Goal: Task Accomplishment & Management: Manage account settings

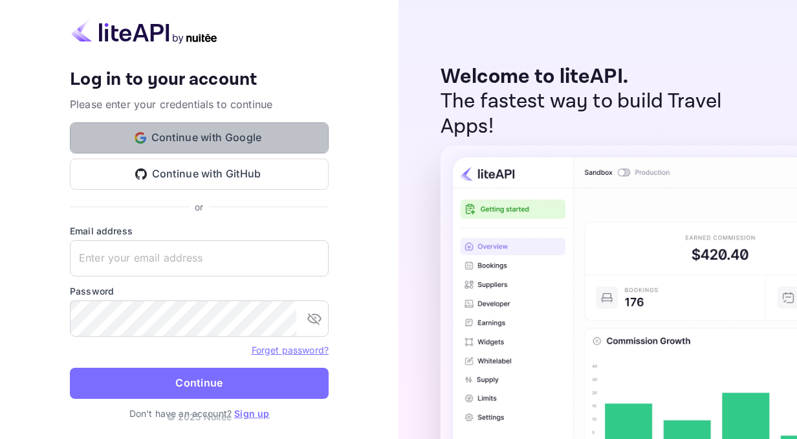
click at [276, 143] on button "Continue with Google" at bounding box center [199, 137] width 259 height 31
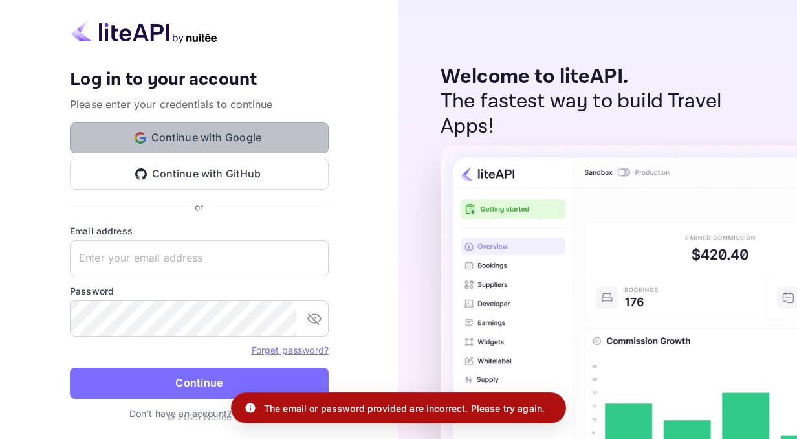
click at [204, 145] on button "Continue with Google" at bounding box center [199, 137] width 259 height 31
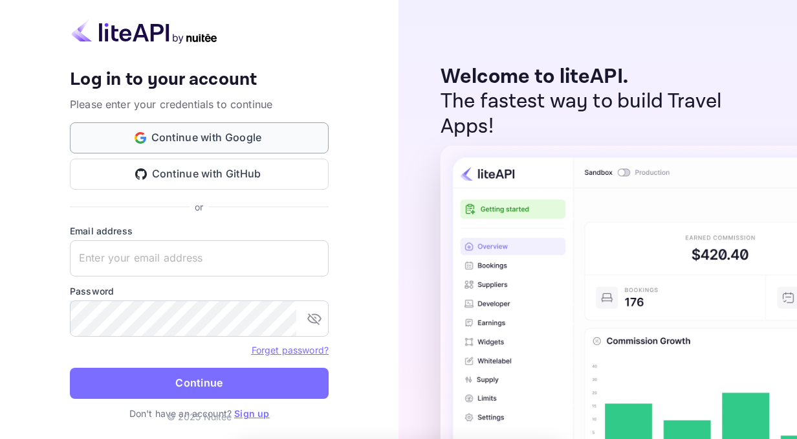
click at [187, 135] on button "Continue with Google" at bounding box center [199, 137] width 259 height 31
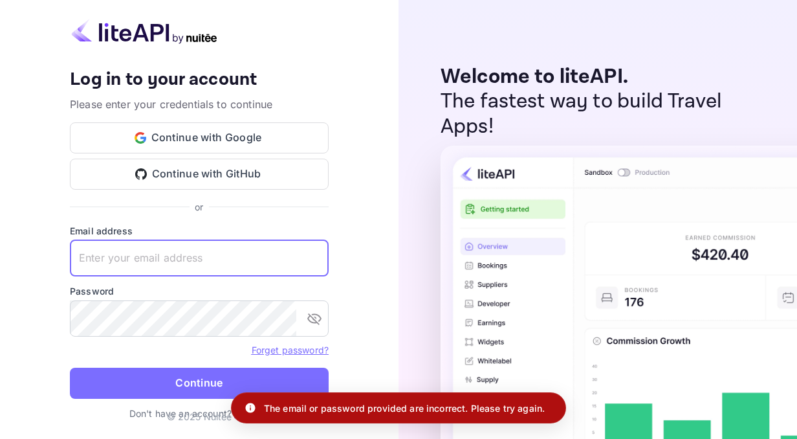
click at [223, 261] on input "text" at bounding box center [199, 258] width 259 height 36
type input "[EMAIL_ADDRESS][DOMAIN_NAME]"
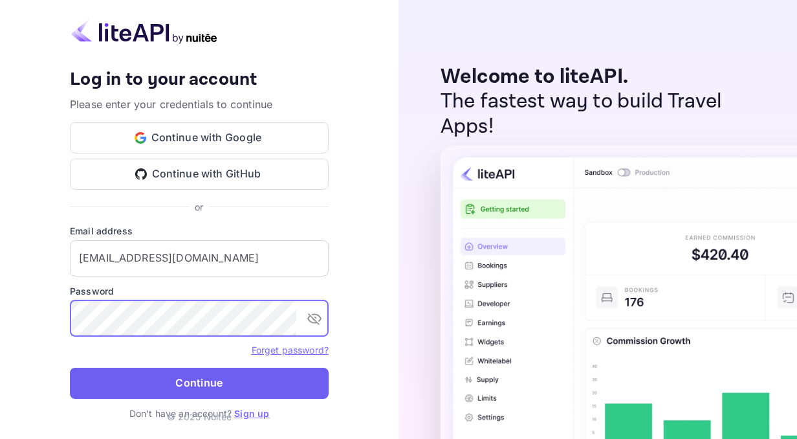
click at [201, 379] on button "Continue" at bounding box center [199, 382] width 259 height 31
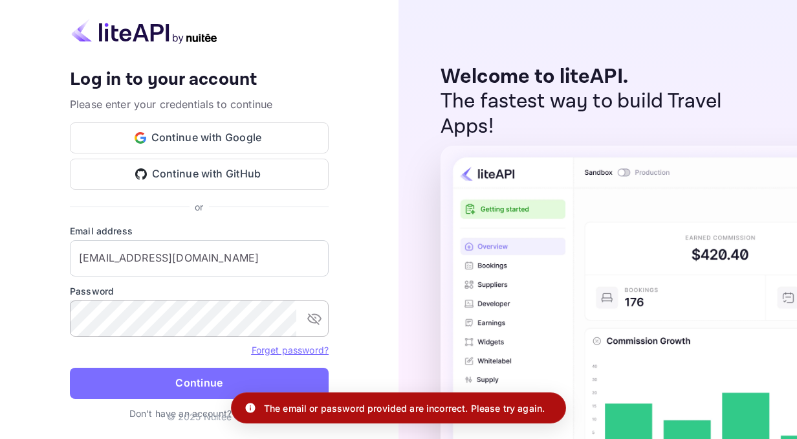
click at [313, 315] on icon "toggle password visibility" at bounding box center [315, 319] width 16 height 16
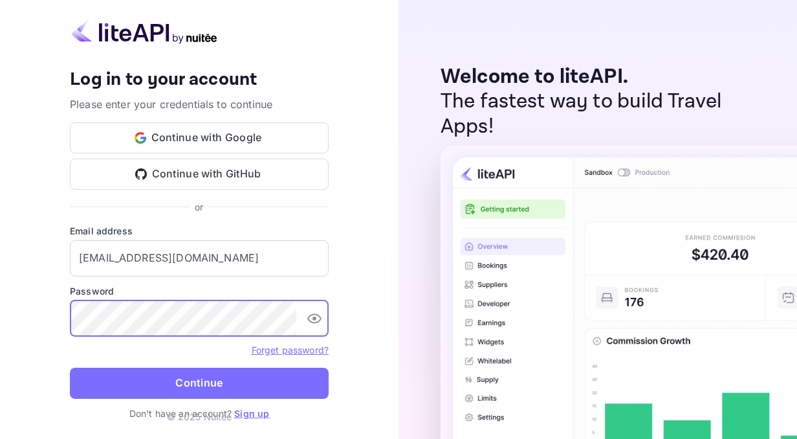
click at [248, 410] on link "Sign up" at bounding box center [251, 413] width 35 height 11
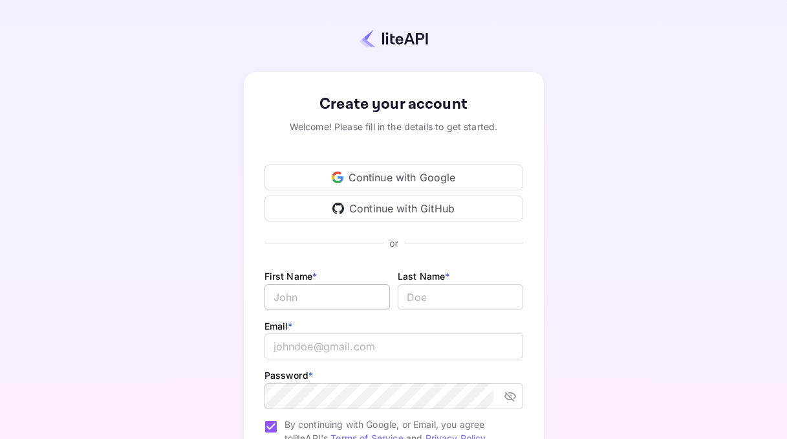
click at [329, 292] on input "Email *" at bounding box center [328, 297] width 126 height 26
type input "[PERSON_NAME]"
click at [414, 297] on input "lastName" at bounding box center [461, 297] width 126 height 26
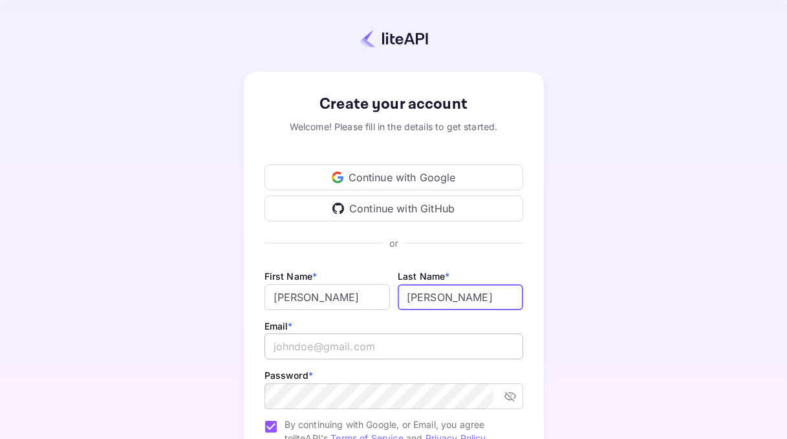
type input "[PERSON_NAME]"
click at [362, 353] on input "email" at bounding box center [394, 346] width 259 height 26
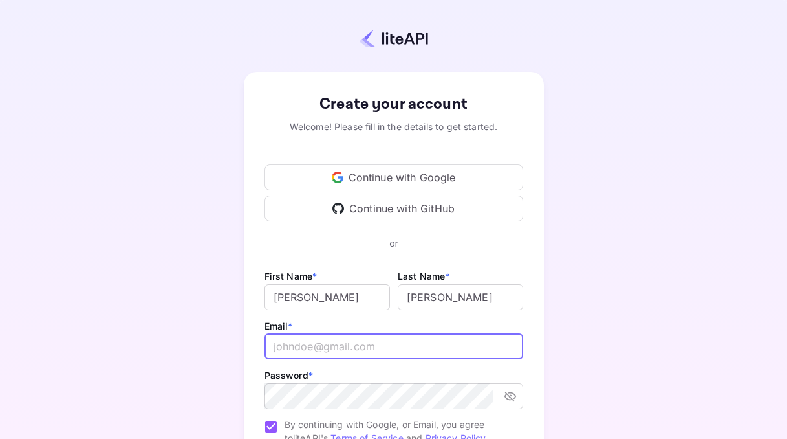
type input "[EMAIL_ADDRESS][DOMAIN_NAME]"
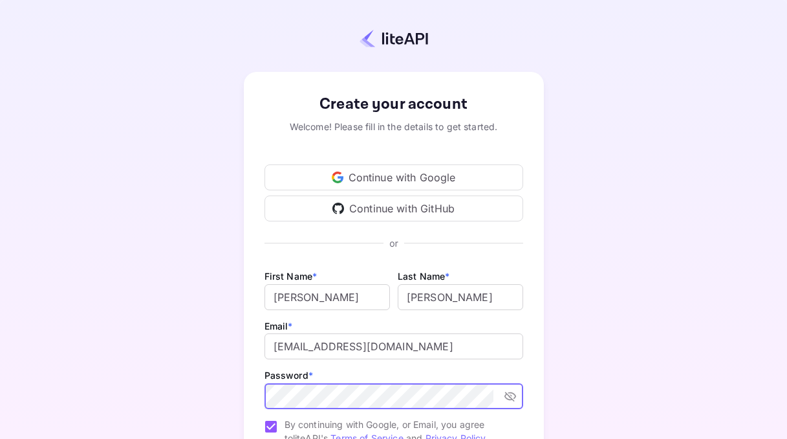
scroll to position [138, 0]
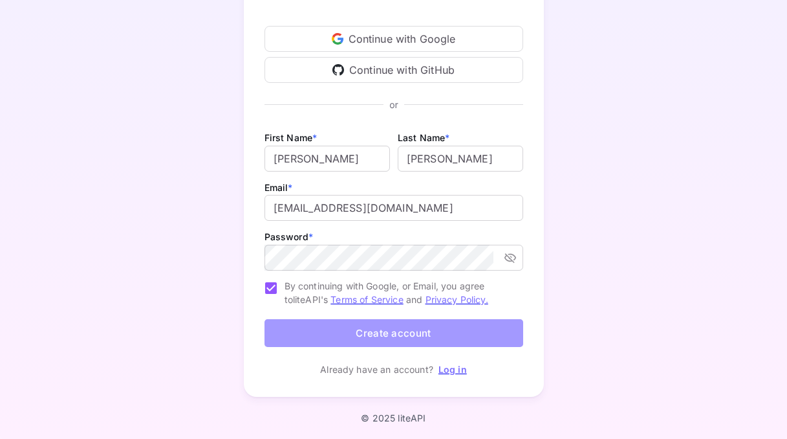
click at [411, 325] on button "Create account" at bounding box center [394, 333] width 259 height 28
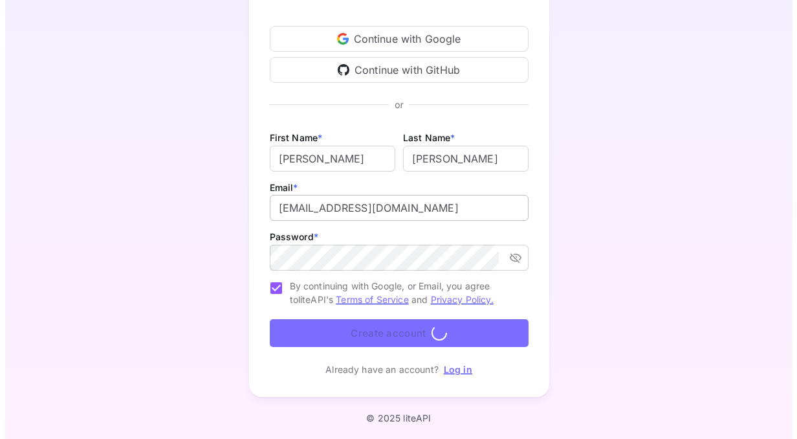
scroll to position [0, 0]
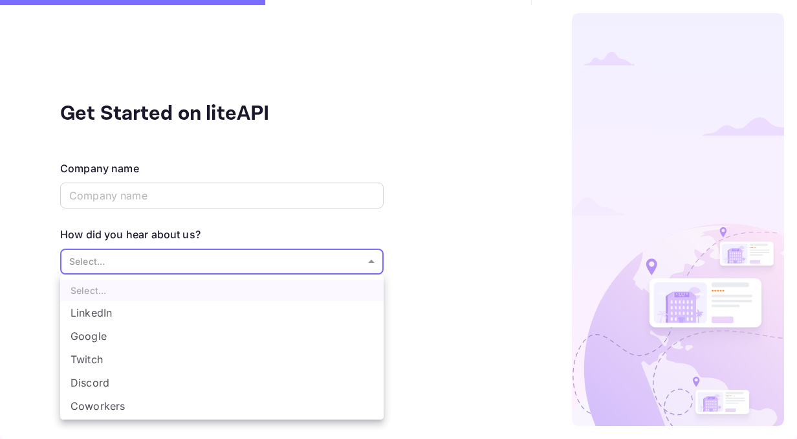
click at [208, 257] on body "Get Started on liteAPI Company name ​ How did you hear about us? Select... ​ Sk…" at bounding box center [398, 219] width 797 height 439
click at [160, 300] on ul "Select... LinkedIn Google Twitch Discord Coworkers Other..." at bounding box center [221, 357] width 323 height 166
click at [115, 331] on li "Google" at bounding box center [221, 335] width 323 height 23
type input "Google"
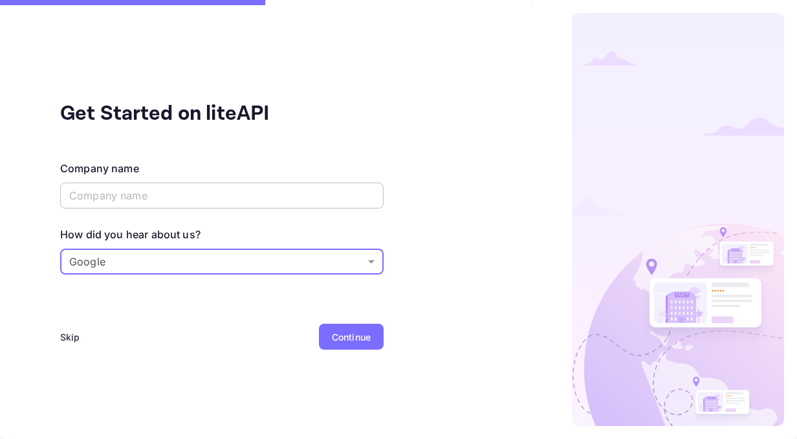
click at [191, 193] on input "text" at bounding box center [221, 195] width 323 height 26
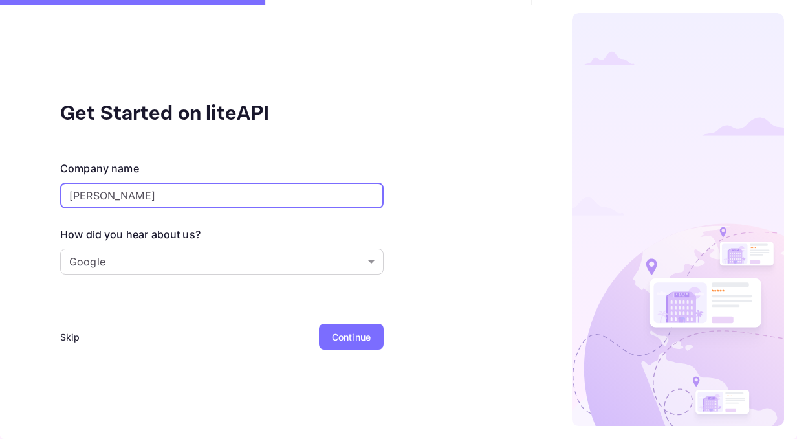
type input "[PERSON_NAME]"
click at [345, 332] on div "Continue" at bounding box center [351, 337] width 39 height 14
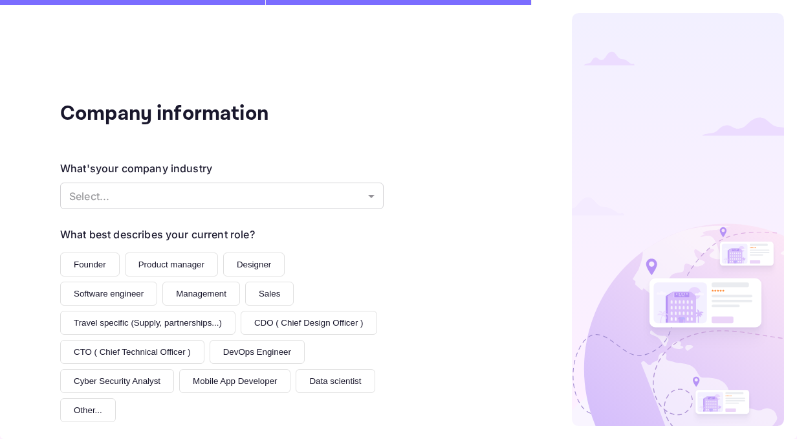
click at [186, 263] on button "Product manager" at bounding box center [171, 264] width 93 height 24
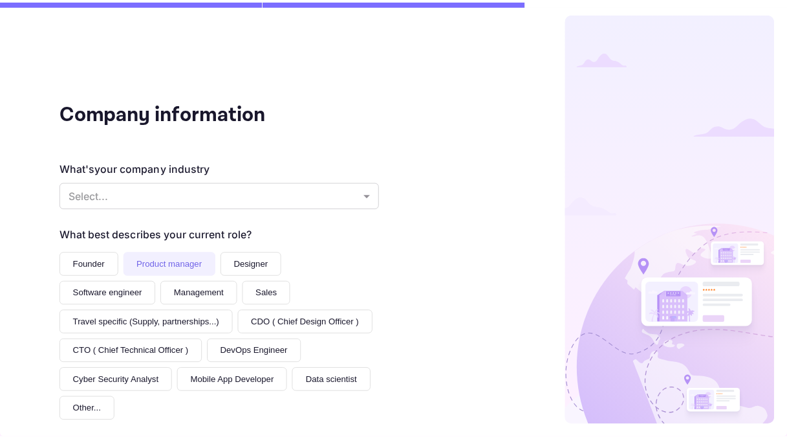
scroll to position [189, 0]
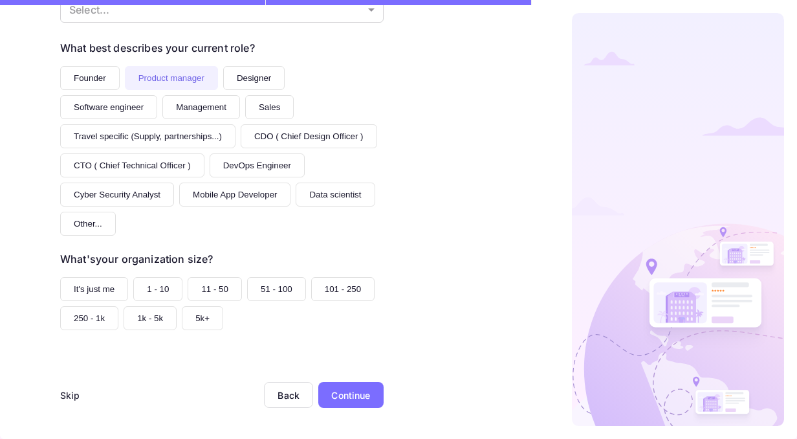
click at [361, 402] on div "Continue" at bounding box center [350, 395] width 65 height 26
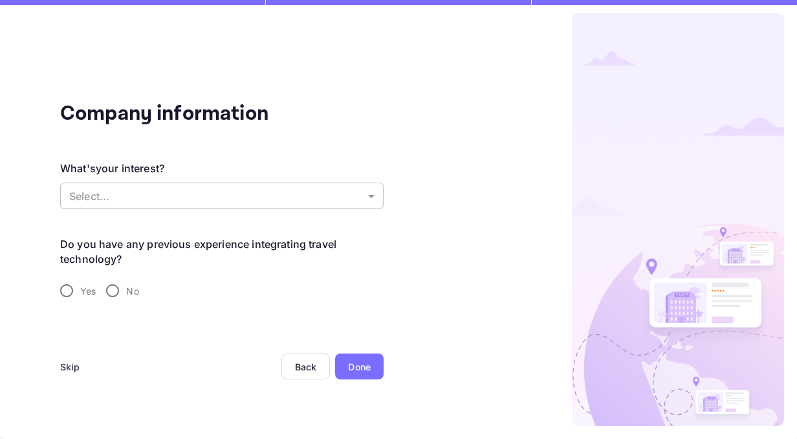
click at [248, 197] on body "Company information What's your interest? Select... ​ Do you have any previous …" at bounding box center [398, 219] width 797 height 439
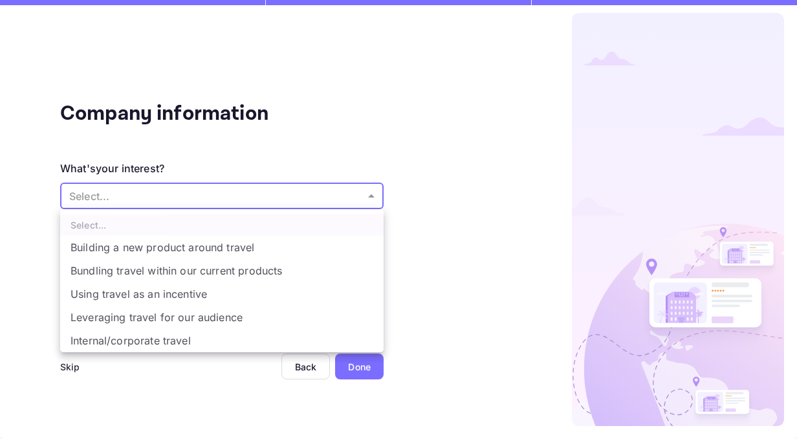
click at [184, 263] on li "Bundling travel within our current products" at bounding box center [221, 270] width 323 height 23
type input "Bundling travel within our current products"
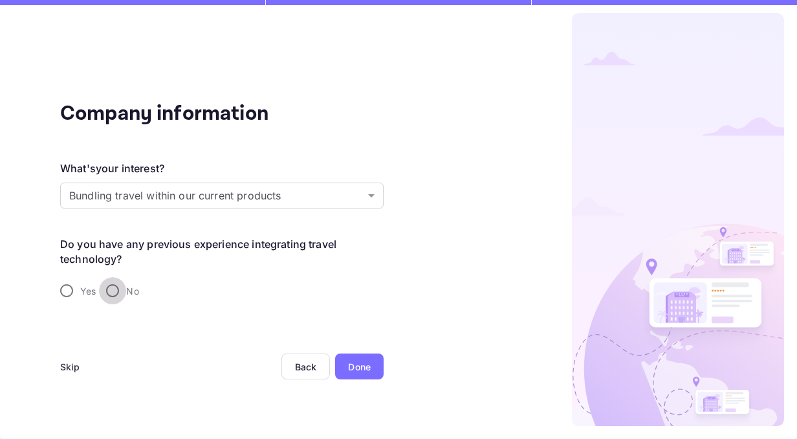
click at [114, 289] on input "No" at bounding box center [112, 290] width 27 height 27
radio input "true"
click at [351, 360] on div "Done" at bounding box center [359, 367] width 23 height 14
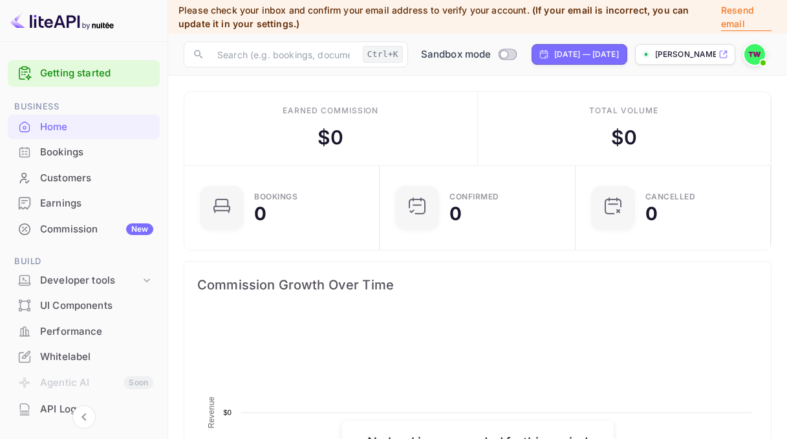
scroll to position [201, 178]
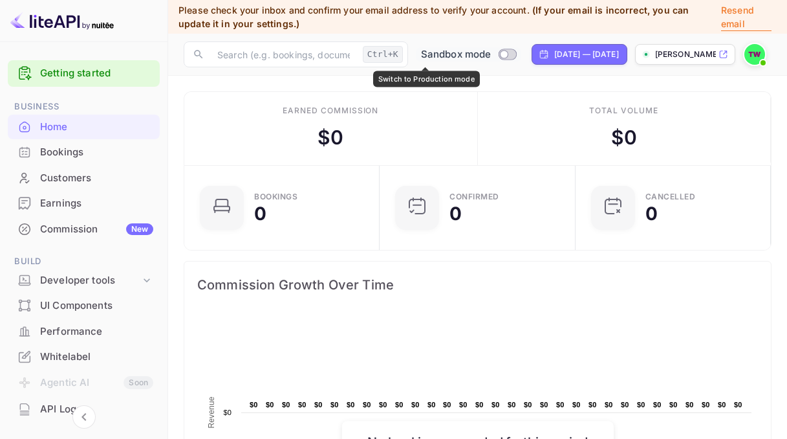
click at [491, 53] on input "Switch to Production mode" at bounding box center [504, 54] width 26 height 8
checkbox input "false"
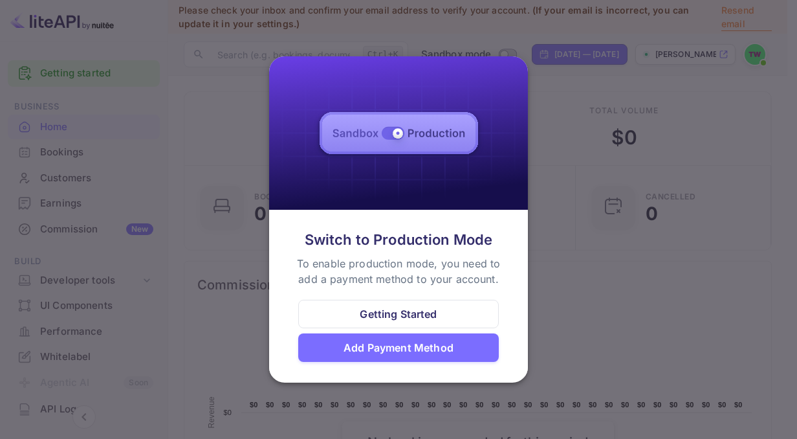
click at [593, 152] on div at bounding box center [398, 219] width 797 height 439
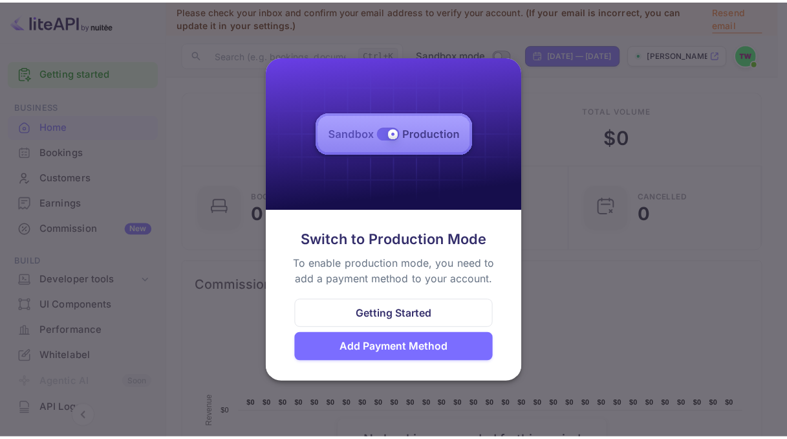
scroll to position [10, 10]
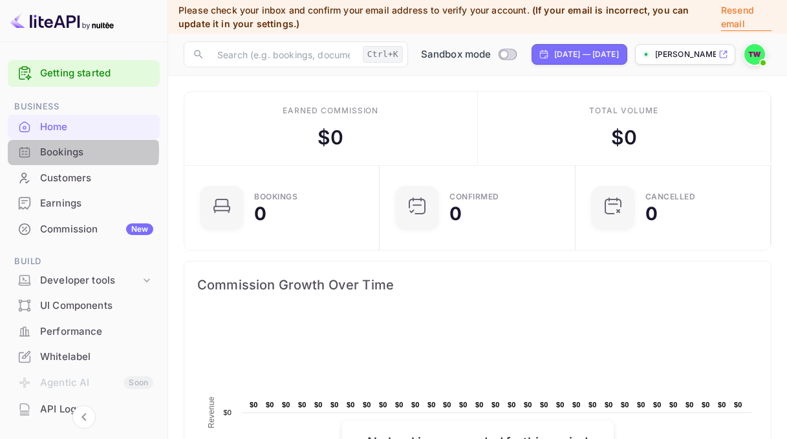
click at [64, 151] on div "Bookings" at bounding box center [96, 152] width 113 height 15
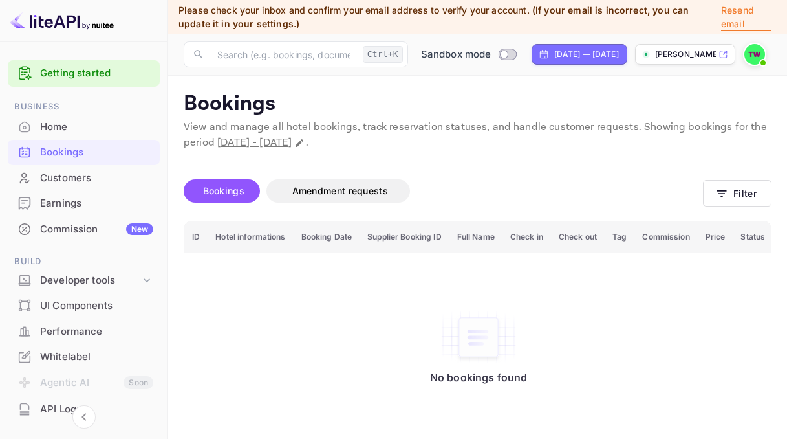
click at [256, 234] on th "Hotel informations" at bounding box center [250, 237] width 85 height 32
click at [340, 241] on th "Booking Date" at bounding box center [327, 237] width 67 height 32
click at [65, 173] on div "Customers" at bounding box center [96, 178] width 113 height 15
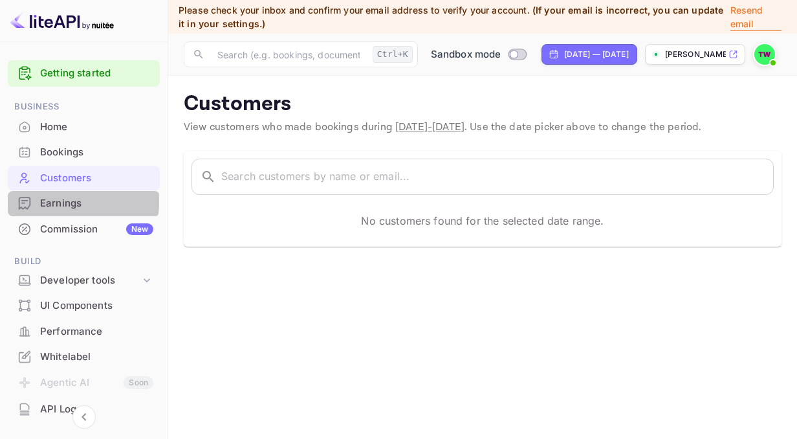
click at [53, 201] on div "Earnings" at bounding box center [96, 203] width 113 height 15
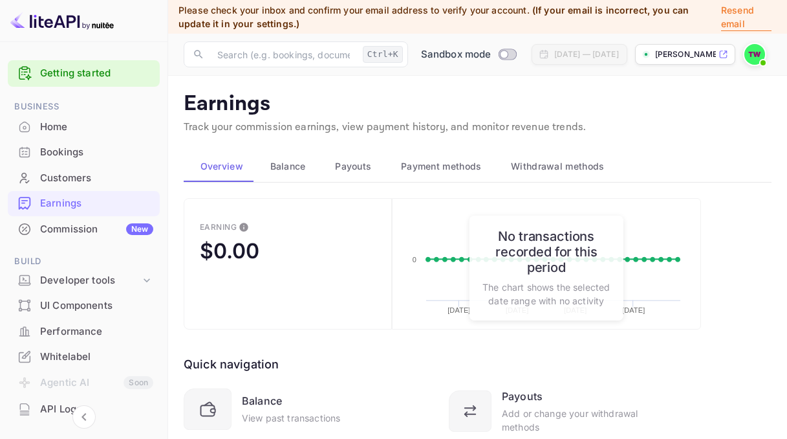
click at [61, 227] on div "Commission New" at bounding box center [96, 229] width 113 height 15
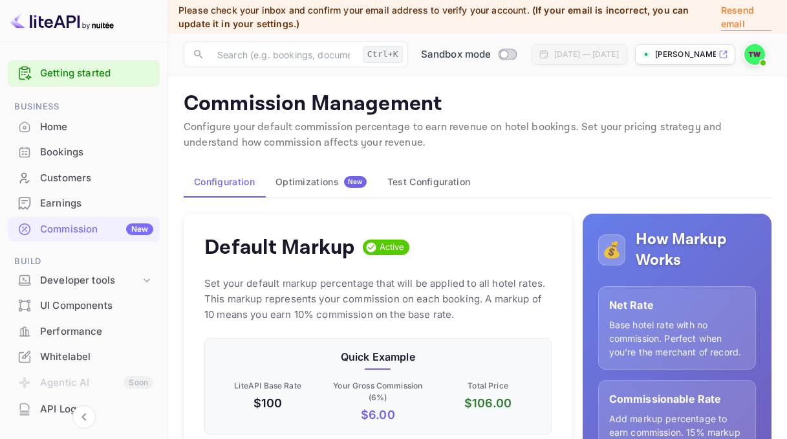
scroll to position [220, 338]
click at [421, 281] on p "Set your default markup percentage that will be applied to all hotel rates. Thi…" at bounding box center [377, 299] width 347 height 47
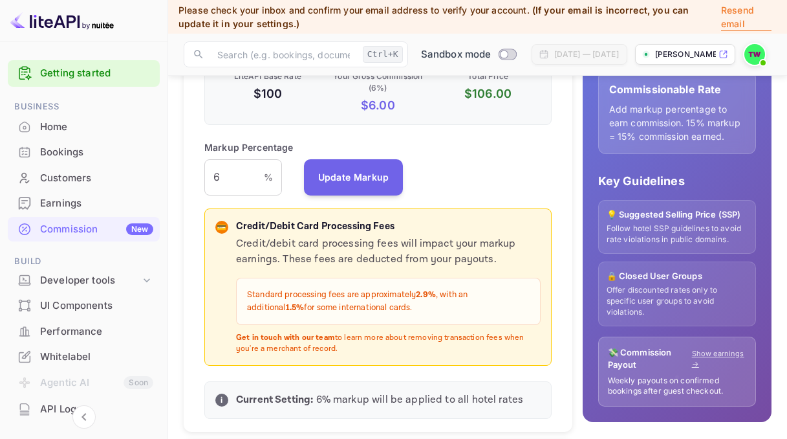
scroll to position [332, 0]
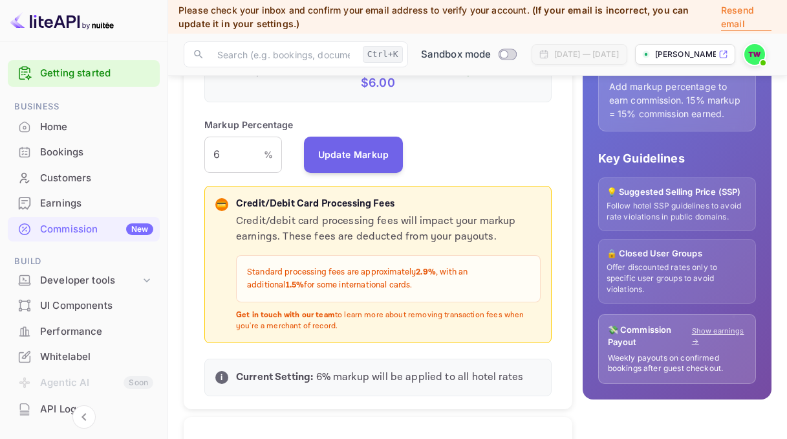
click at [395, 225] on p "Credit/debit card processing fees will impact your markup earnings. These fees …" at bounding box center [388, 229] width 305 height 31
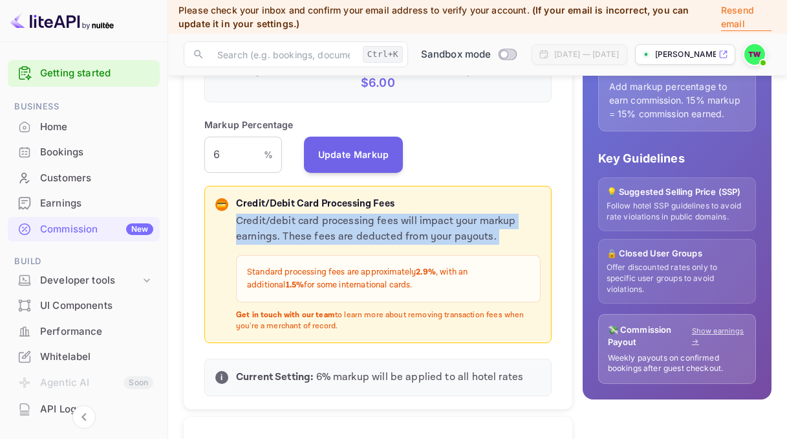
click at [395, 225] on p "Credit/debit card processing fees will impact your markup earnings. These fees …" at bounding box center [388, 229] width 305 height 31
drag, startPoint x: 395, startPoint y: 225, endPoint x: 413, endPoint y: 227, distance: 18.3
click at [413, 227] on p "Credit/debit card processing fees will impact your markup earnings. These fees …" at bounding box center [388, 229] width 305 height 31
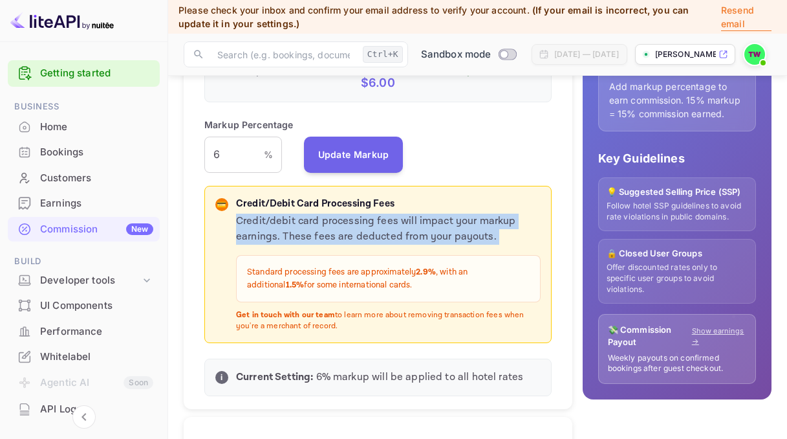
drag, startPoint x: 413, startPoint y: 227, endPoint x: 373, endPoint y: 237, distance: 41.4
click at [373, 237] on p "Credit/debit card processing fees will impact your markup earnings. These fees …" at bounding box center [388, 229] width 305 height 31
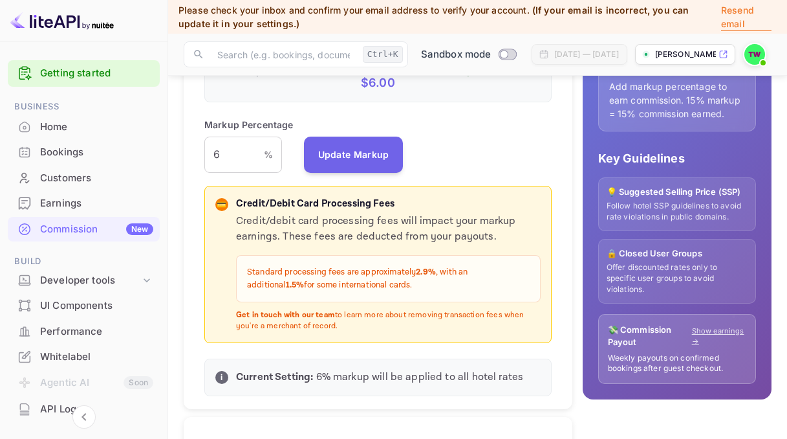
drag, startPoint x: 373, startPoint y: 237, endPoint x: 322, endPoint y: 269, distance: 60.1
click at [322, 269] on p "Standard processing fees are approximately 2.9% , with an additional 1.5% for s…" at bounding box center [388, 278] width 283 height 25
drag, startPoint x: 322, startPoint y: 269, endPoint x: 423, endPoint y: 270, distance: 101.6
click at [423, 270] on strong "2.9%" at bounding box center [426, 272] width 20 height 11
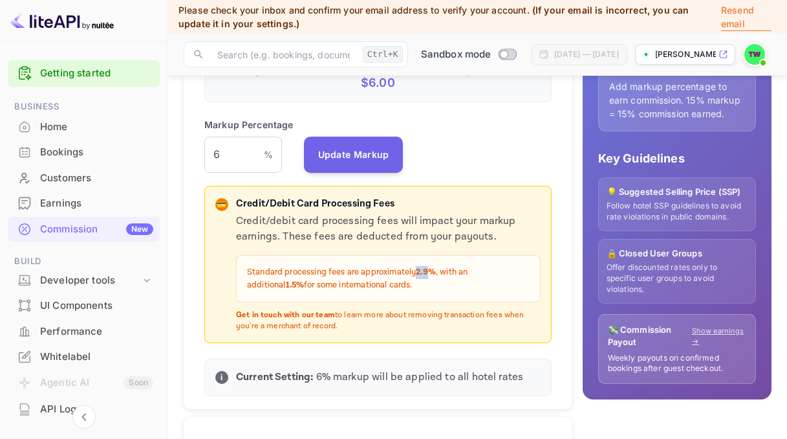
click at [423, 270] on strong "2.9%" at bounding box center [426, 272] width 20 height 11
drag, startPoint x: 423, startPoint y: 270, endPoint x: 448, endPoint y: 271, distance: 24.6
click at [448, 271] on p "Standard processing fees are approximately 2.9% , with an additional 1.5% for s…" at bounding box center [388, 278] width 283 height 25
click at [341, 287] on p "Standard processing fees are approximately 2.9% , with an additional 1.5% for s…" at bounding box center [388, 278] width 283 height 25
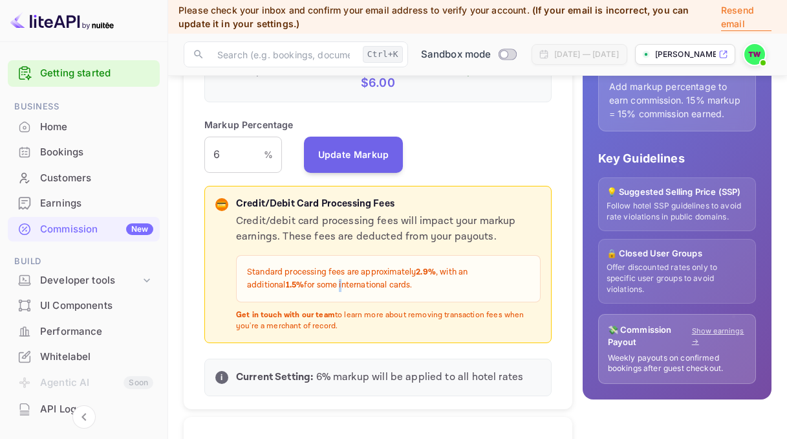
click at [341, 287] on p "Standard processing fees are approximately 2.9% , with an additional 1.5% for s…" at bounding box center [388, 278] width 283 height 25
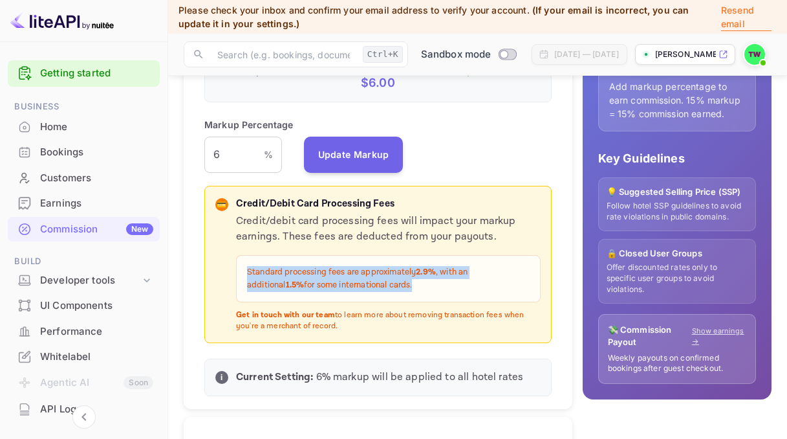
click at [341, 287] on p "Standard processing fees are approximately 2.9% , with an additional 1.5% for s…" at bounding box center [388, 278] width 283 height 25
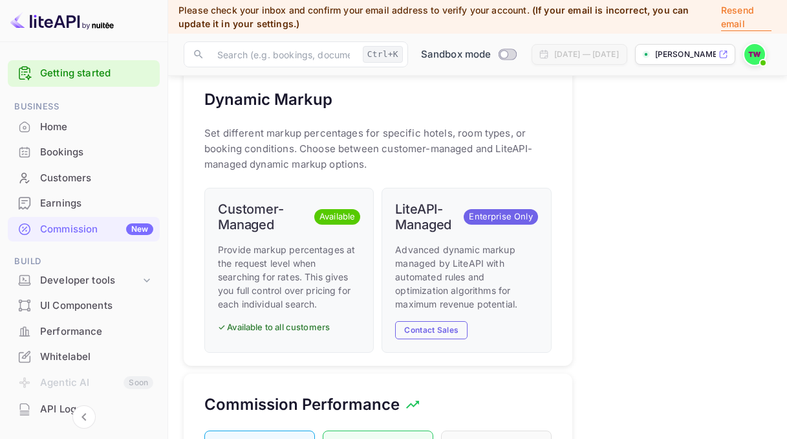
scroll to position [679, 0]
click at [428, 219] on h6 "LiteAPI-Managed" at bounding box center [426, 217] width 63 height 31
drag, startPoint x: 428, startPoint y: 219, endPoint x: 472, endPoint y: 256, distance: 57.0
click at [472, 256] on p "Advanced dynamic markup managed by LiteAPI with automated rules and optimizatio…" at bounding box center [466, 277] width 142 height 68
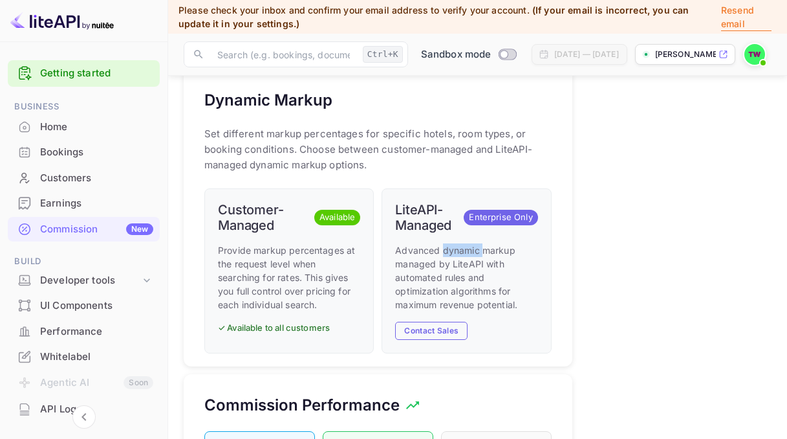
click at [472, 256] on p "Advanced dynamic markup managed by LiteAPI with automated rules and optimizatio…" at bounding box center [466, 277] width 142 height 68
drag, startPoint x: 472, startPoint y: 256, endPoint x: 465, endPoint y: 265, distance: 12.4
click at [465, 265] on p "Advanced dynamic markup managed by LiteAPI with automated rules and optimizatio…" at bounding box center [466, 277] width 142 height 68
drag, startPoint x: 465, startPoint y: 265, endPoint x: 452, endPoint y: 278, distance: 18.3
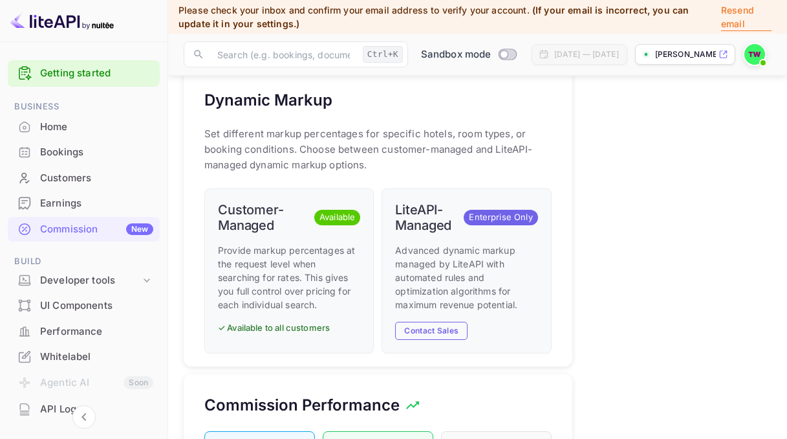
click at [452, 278] on p "Advanced dynamic markup managed by LiteAPI with automated rules and optimizatio…" at bounding box center [466, 277] width 142 height 68
drag, startPoint x: 452, startPoint y: 278, endPoint x: 443, endPoint y: 291, distance: 15.3
click at [443, 291] on p "Advanced dynamic markup managed by LiteAPI with automated rules and optimizatio…" at bounding box center [466, 277] width 142 height 68
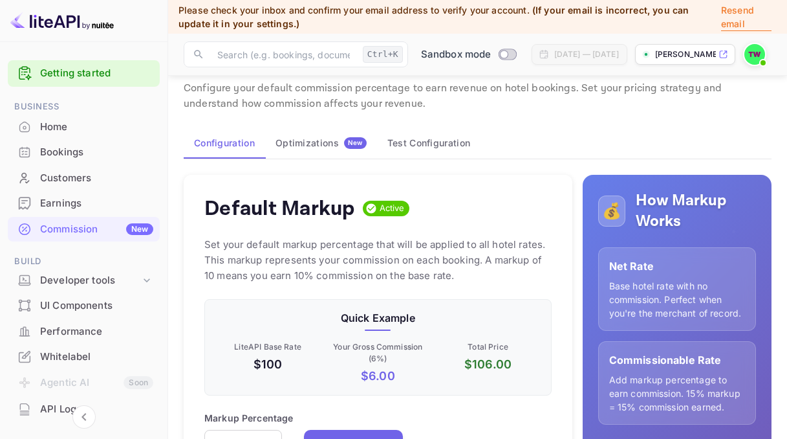
scroll to position [15, 0]
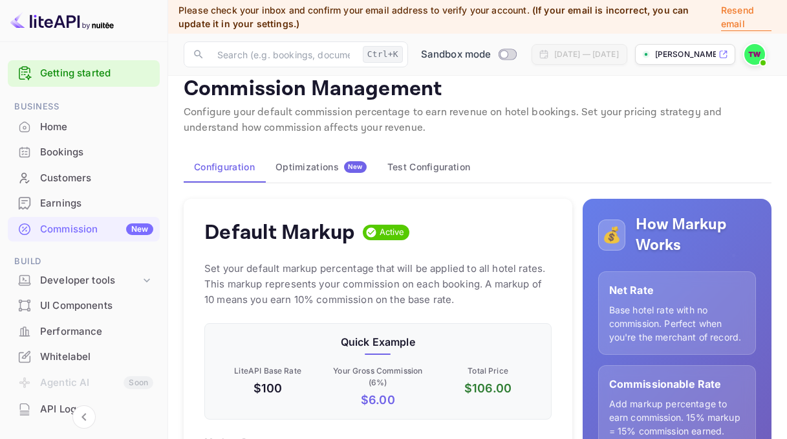
click at [311, 165] on div "Optimizations New" at bounding box center [321, 167] width 91 height 12
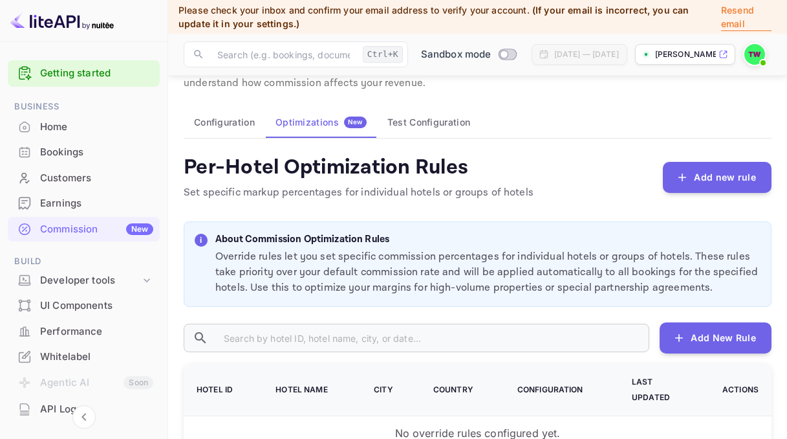
scroll to position [43, 0]
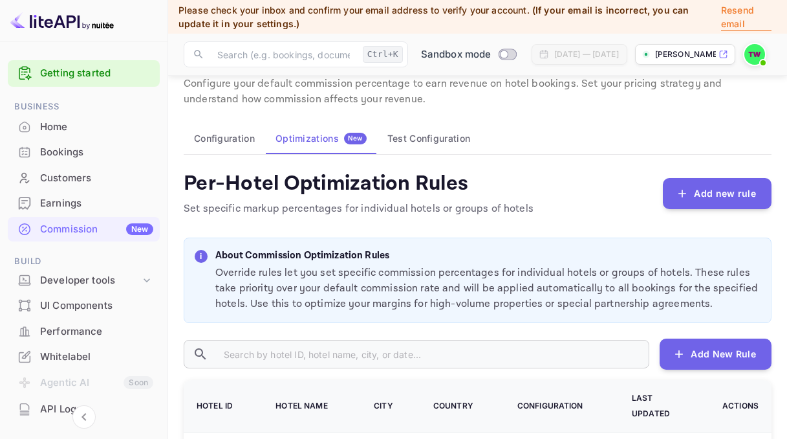
click at [426, 141] on button "Test Configuration" at bounding box center [429, 138] width 104 height 31
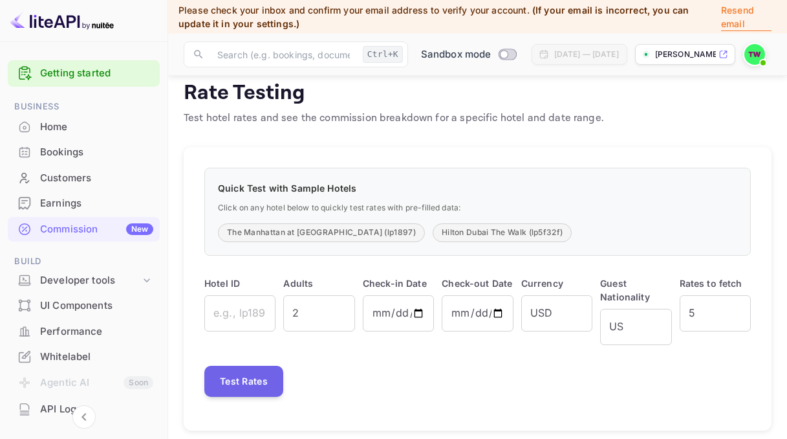
scroll to position [149, 0]
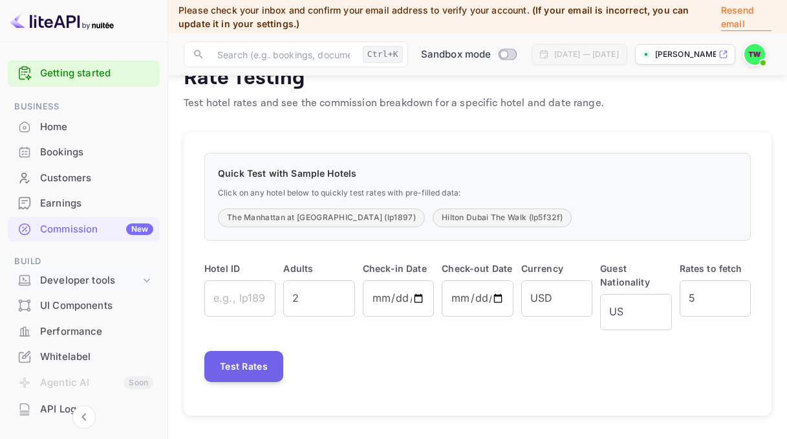
click at [146, 281] on icon at bounding box center [146, 280] width 13 height 13
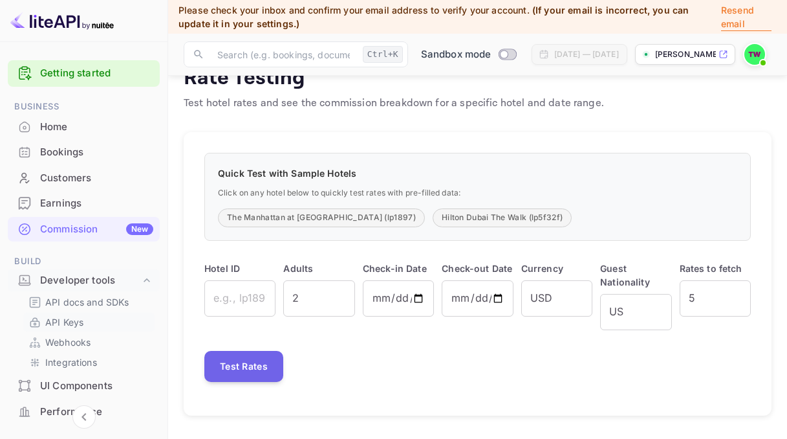
click at [60, 317] on p "API Keys" at bounding box center [64, 322] width 38 height 14
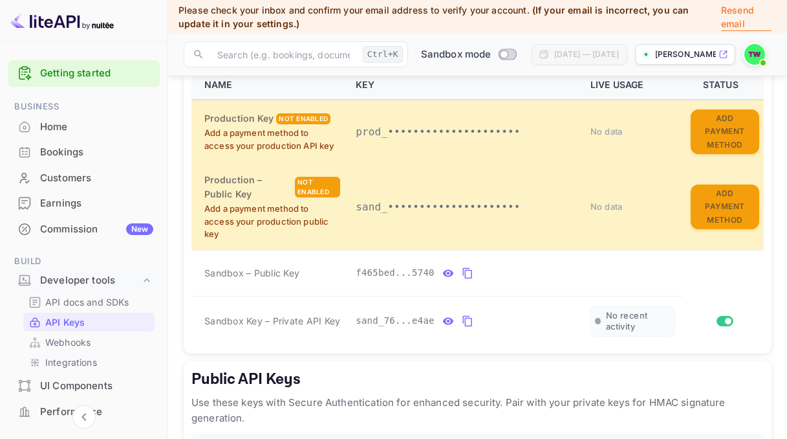
scroll to position [449, 0]
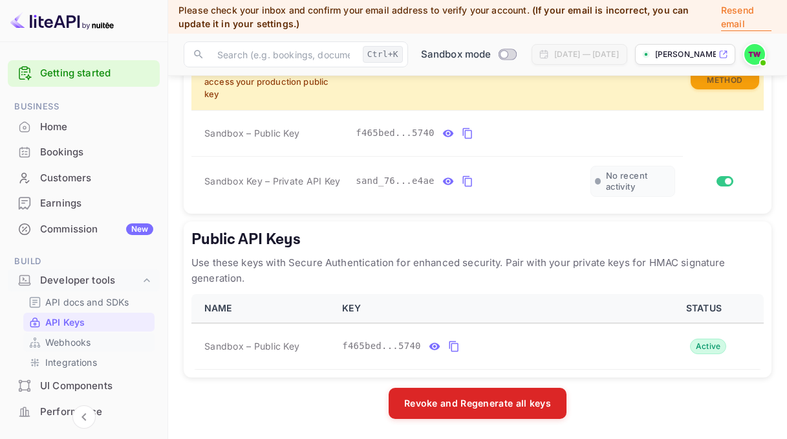
click at [74, 338] on p "Webhooks" at bounding box center [67, 342] width 45 height 14
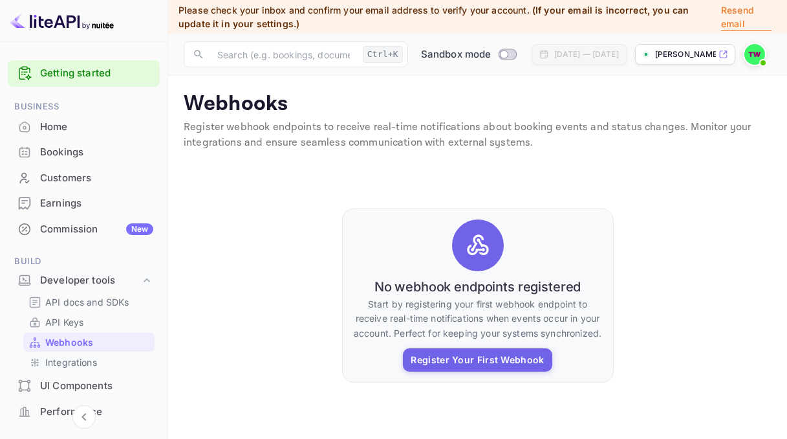
click at [72, 359] on p "Integrations" at bounding box center [71, 362] width 52 height 14
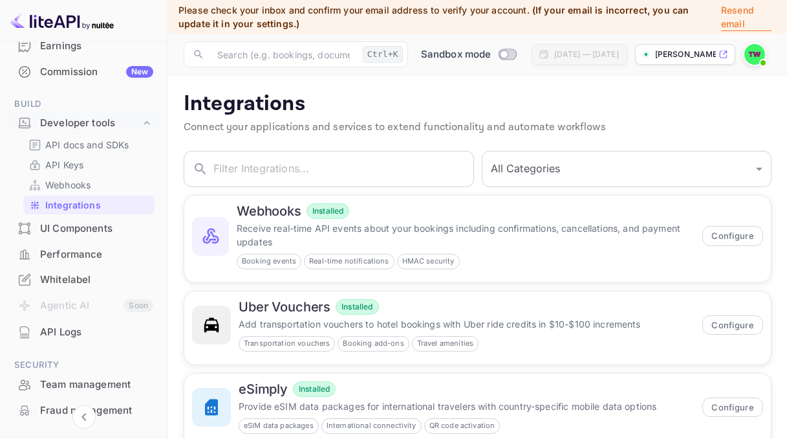
scroll to position [168, 0]
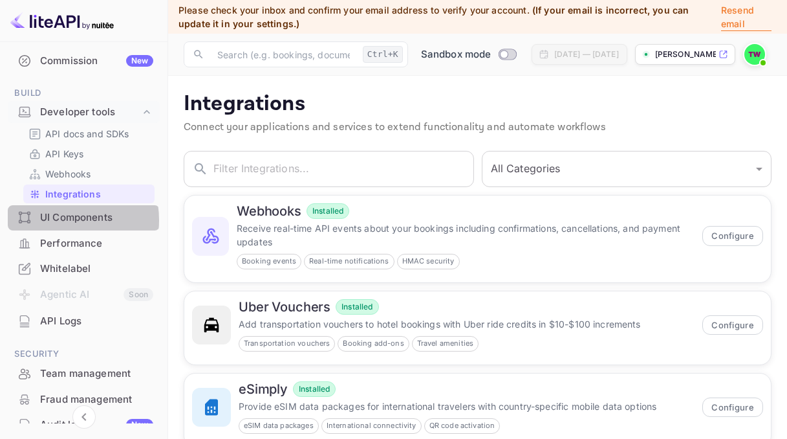
click at [58, 220] on div "UI Components" at bounding box center [96, 217] width 113 height 15
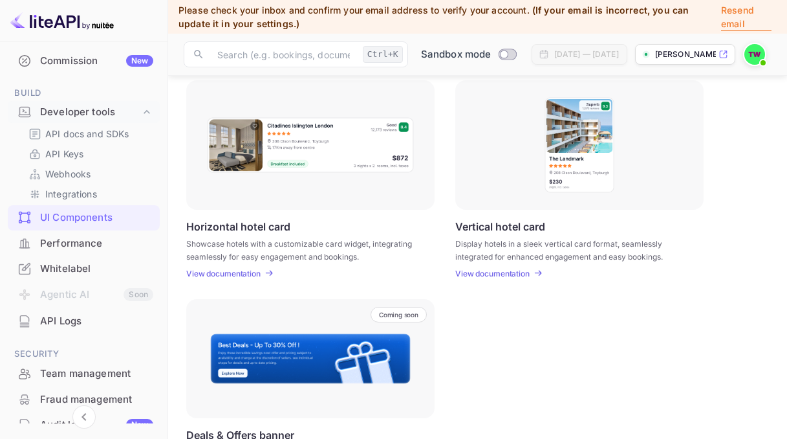
scroll to position [402, 0]
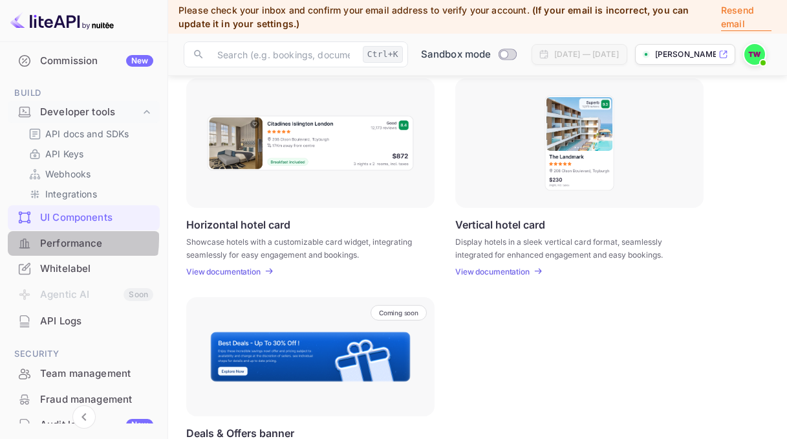
click at [48, 238] on div "Performance" at bounding box center [96, 243] width 113 height 15
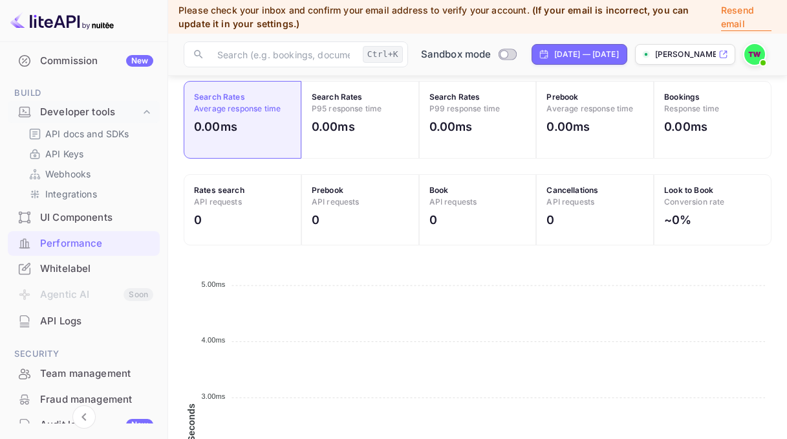
scroll to position [454, 0]
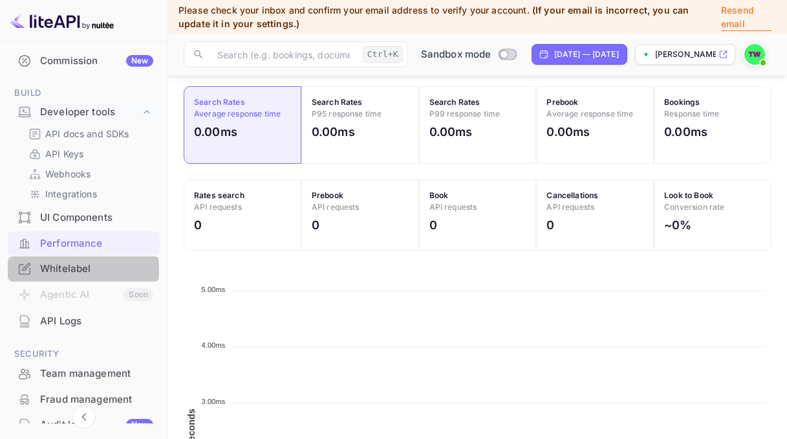
click at [54, 270] on div "Whitelabel" at bounding box center [96, 268] width 113 height 15
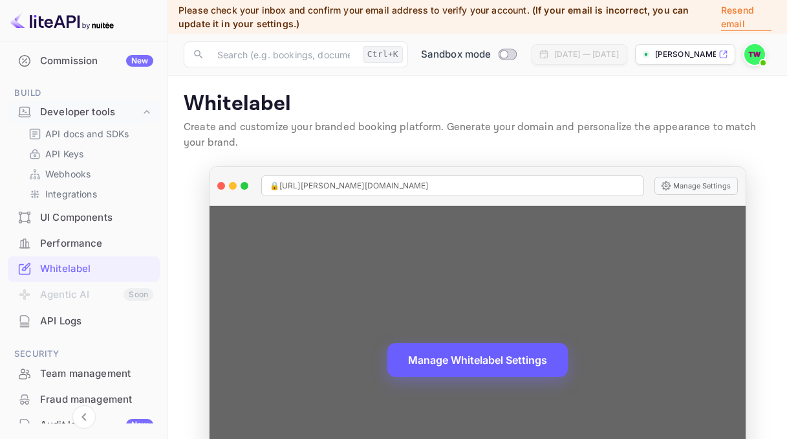
click at [449, 364] on button "Manage Whitelabel Settings" at bounding box center [478, 360] width 181 height 34
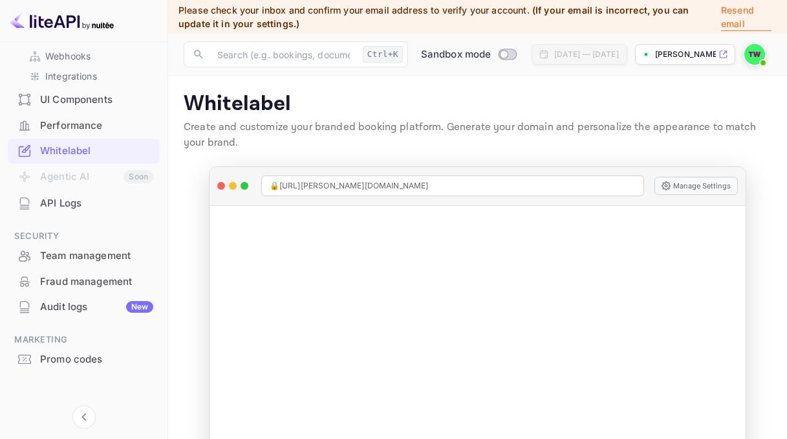
scroll to position [291, 0]
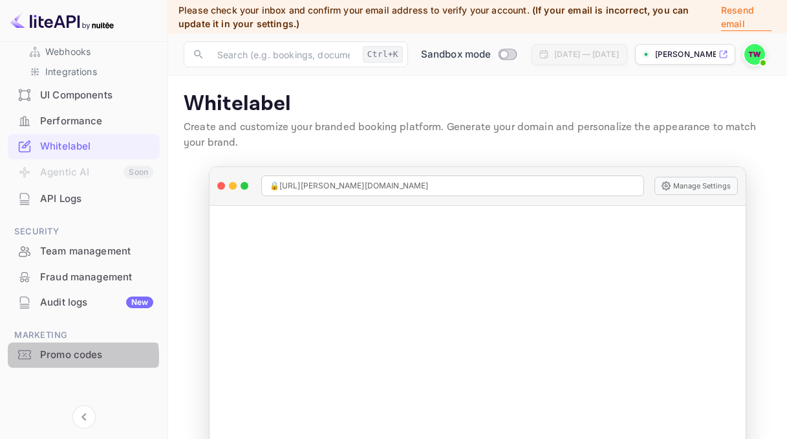
click at [64, 356] on div "Promo codes" at bounding box center [96, 354] width 113 height 15
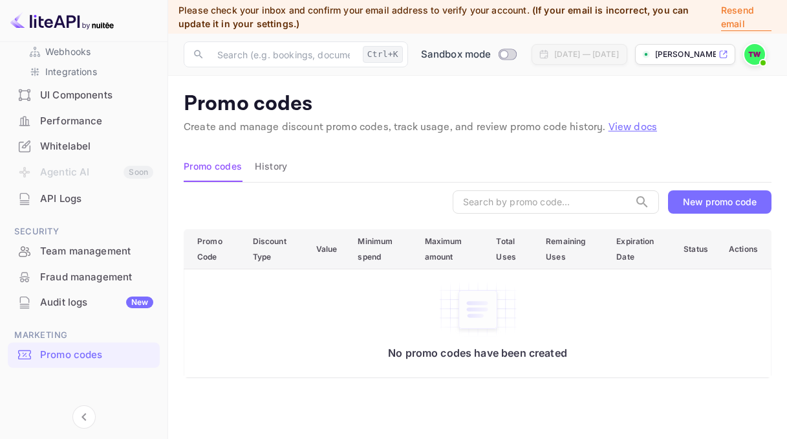
click at [708, 201] on div "New promo code" at bounding box center [720, 201] width 74 height 11
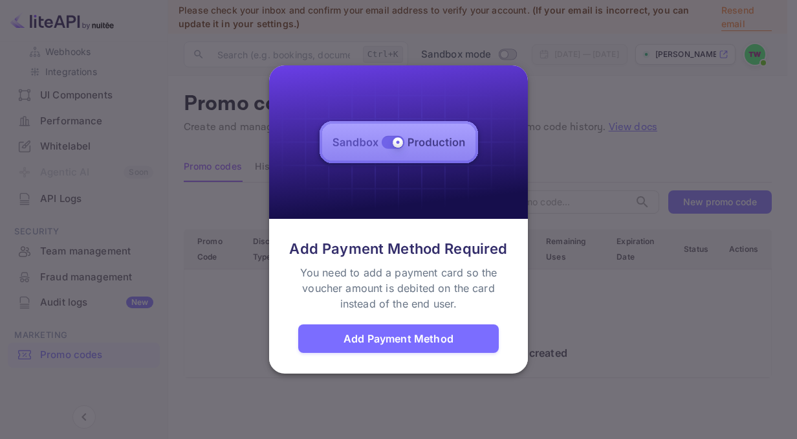
click at [601, 283] on div at bounding box center [398, 219] width 797 height 439
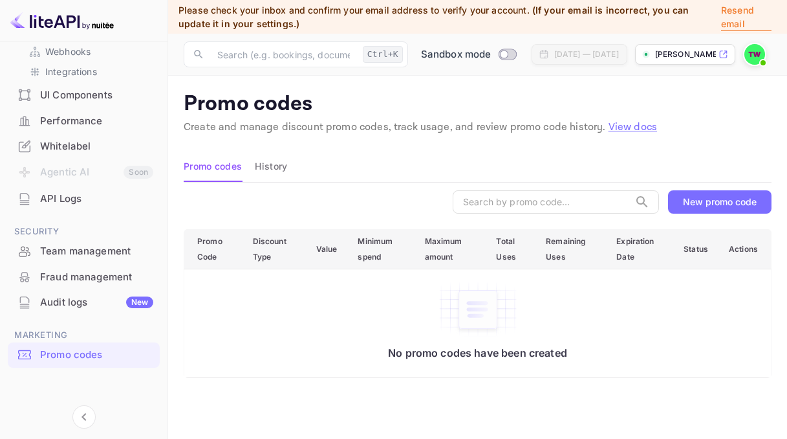
click at [276, 164] on button "History" at bounding box center [271, 166] width 32 height 31
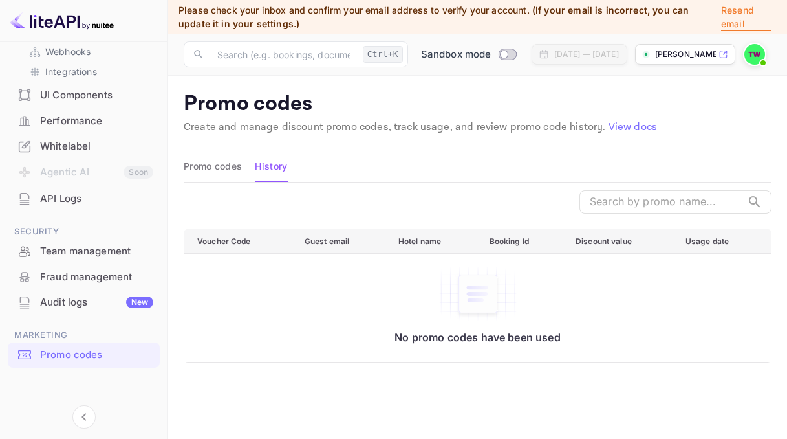
click at [111, 94] on div "UI Components" at bounding box center [96, 95] width 113 height 15
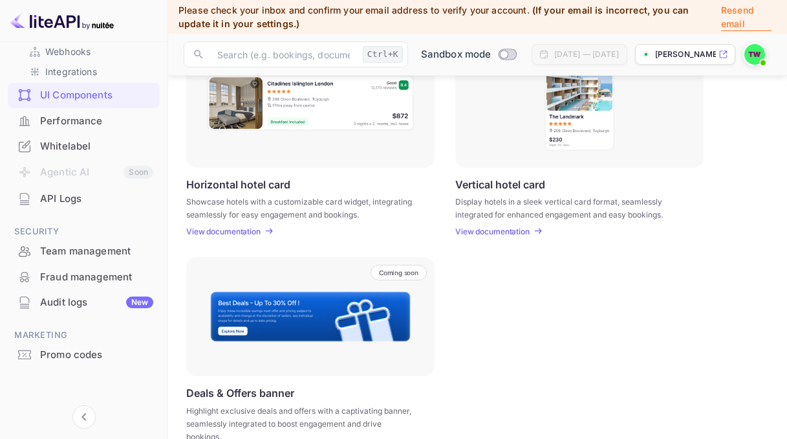
scroll to position [466, 0]
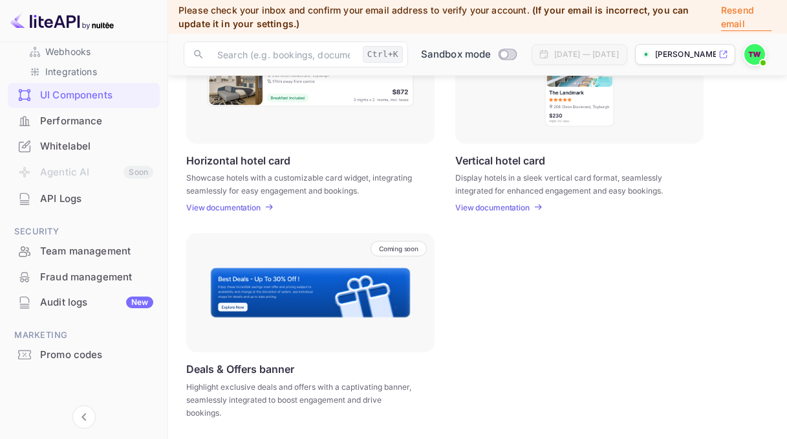
click at [100, 23] on img at bounding box center [62, 20] width 104 height 21
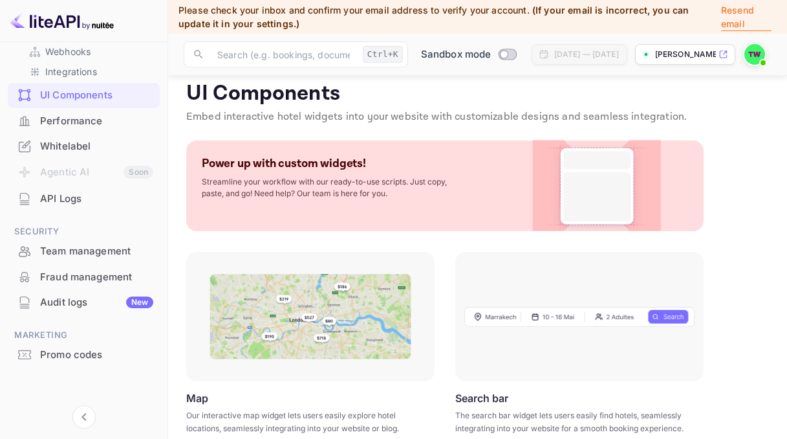
scroll to position [0, 0]
